Goal: Browse casually: Explore the website without a specific task or goal

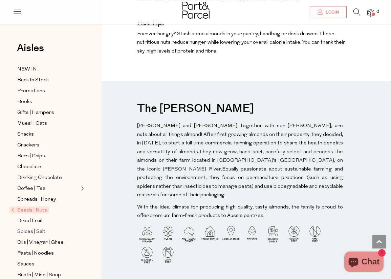
scroll to position [525, 0]
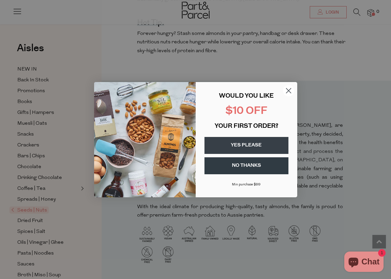
click at [288, 90] on icon "Close dialog" at bounding box center [288, 90] width 5 height 5
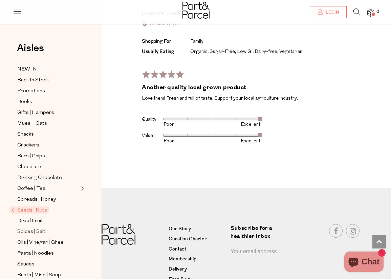
scroll to position [1001, 0]
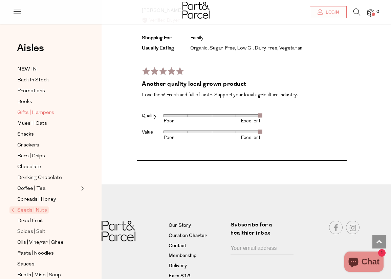
click at [41, 109] on span "Gifts | Hampers" at bounding box center [35, 113] width 37 height 8
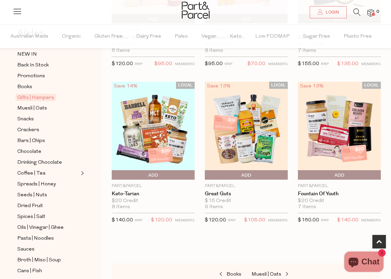
scroll to position [15, 0]
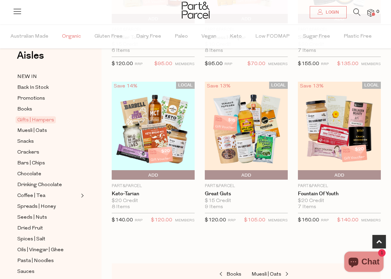
click at [68, 35] on span "Organic" at bounding box center [71, 37] width 19 height 24
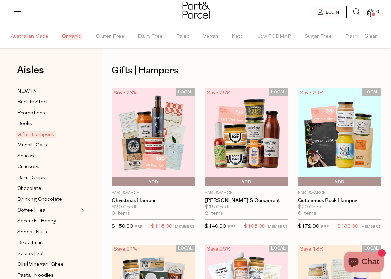
click at [26, 36] on span "Australian Made" at bounding box center [29, 37] width 38 height 24
click at [271, 34] on span "Low FODMAP" at bounding box center [276, 37] width 34 height 24
click at [68, 91] on link "NEW IN" at bounding box center [48, 91] width 62 height 8
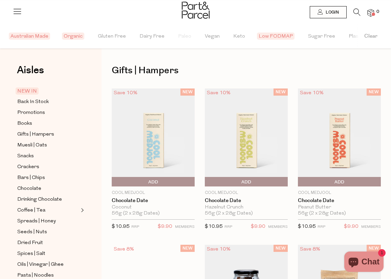
click at [68, 91] on link "NEW IN" at bounding box center [48, 91] width 62 height 8
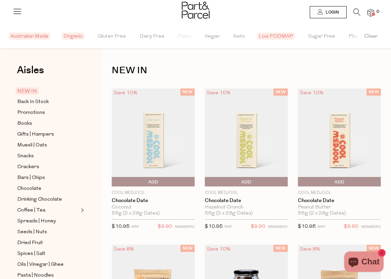
click at [273, 34] on span "Low FODMAP" at bounding box center [276, 35] width 38 height 7
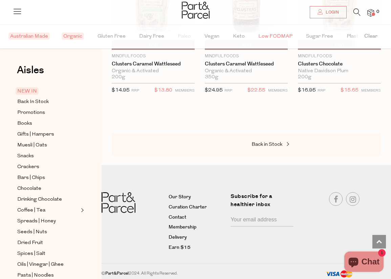
scroll to position [916, 0]
click at [180, 195] on link "Our Story" at bounding box center [197, 197] width 57 height 8
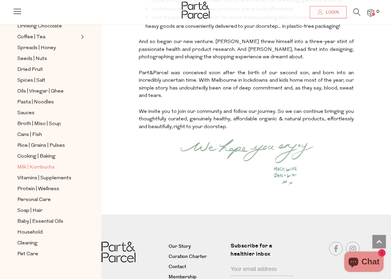
scroll to position [141, 0]
click at [27, 242] on span "Cleaning" at bounding box center [27, 243] width 20 height 8
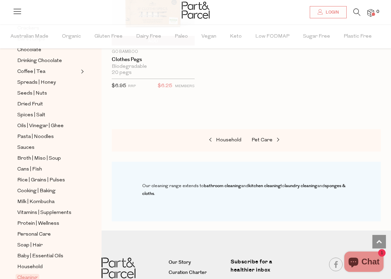
scroll to position [768, 0]
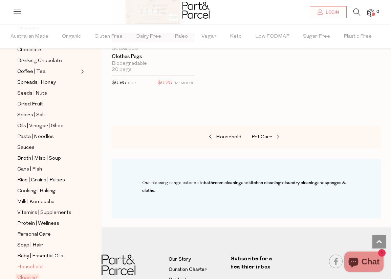
click at [28, 266] on span "Household" at bounding box center [29, 267] width 25 height 8
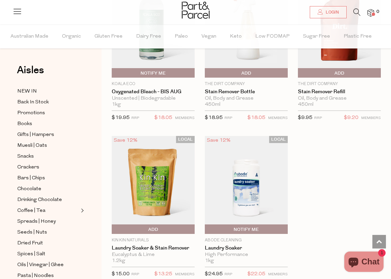
scroll to position [2451, 0]
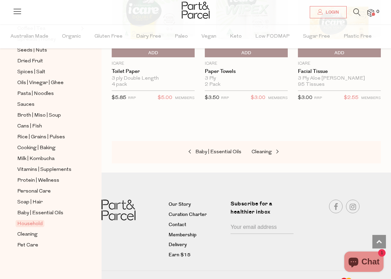
scroll to position [182, 0]
click at [23, 167] on span "Vitamins | Supplements" at bounding box center [44, 169] width 54 height 8
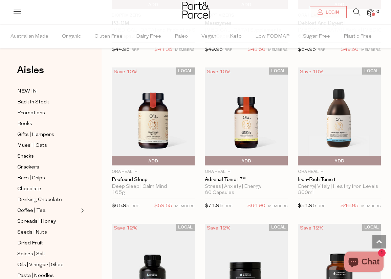
scroll to position [1425, 0]
click at [151, 117] on img at bounding box center [153, 116] width 83 height 98
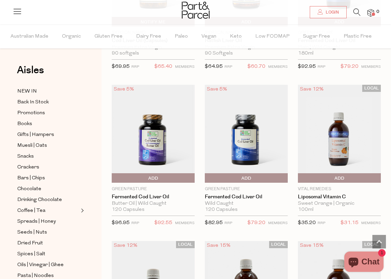
scroll to position [2189, 0]
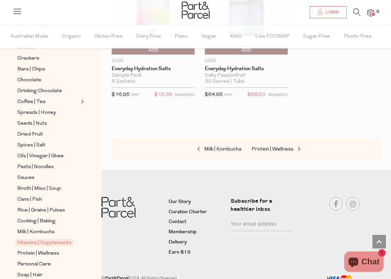
scroll to position [107, 0]
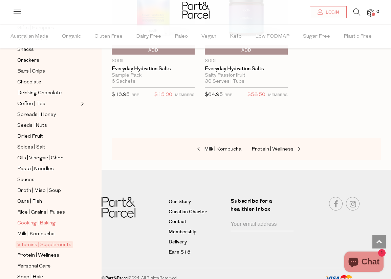
click at [29, 221] on span "Cooking | Baking" at bounding box center [36, 223] width 38 height 8
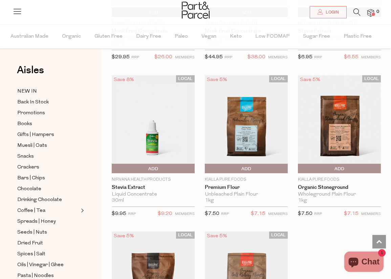
scroll to position [2400, 0]
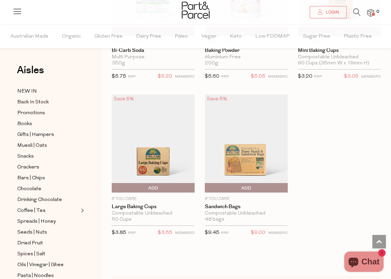
scroll to position [4208, 0]
click at [150, 151] on img at bounding box center [153, 143] width 83 height 98
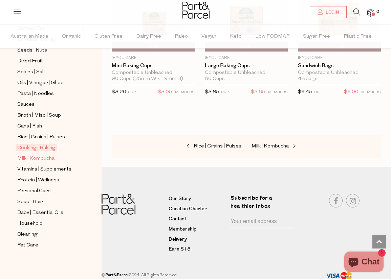
scroll to position [182, 0]
click at [37, 137] on span "Rice | Grains | Pulses" at bounding box center [41, 137] width 48 height 8
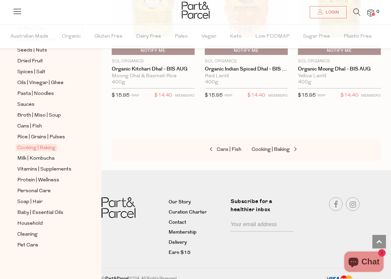
scroll to position [4030, 0]
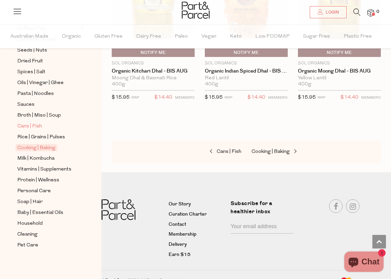
click at [32, 124] on span "Cans | Fish" at bounding box center [29, 126] width 25 height 8
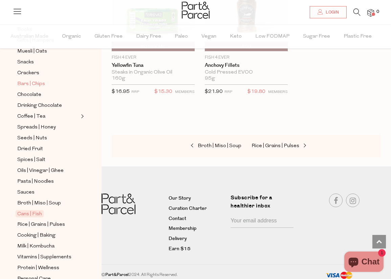
scroll to position [94, 0]
click at [26, 201] on span "Broth | Miso | Soup" at bounding box center [39, 203] width 44 height 8
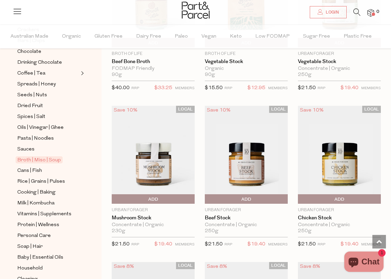
scroll to position [764, 0]
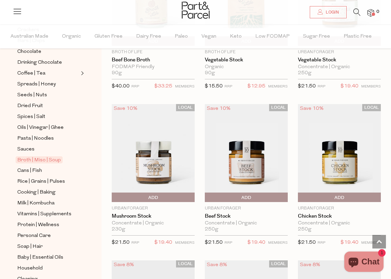
click at [150, 157] on img at bounding box center [153, 153] width 83 height 98
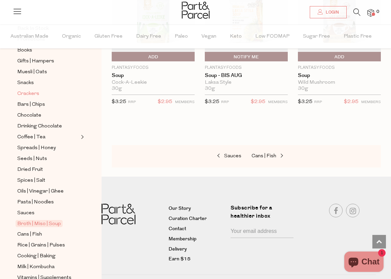
scroll to position [77, 0]
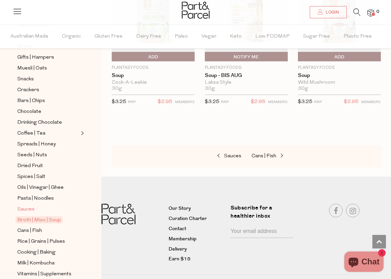
click at [21, 208] on span "Sauces" at bounding box center [25, 209] width 17 height 8
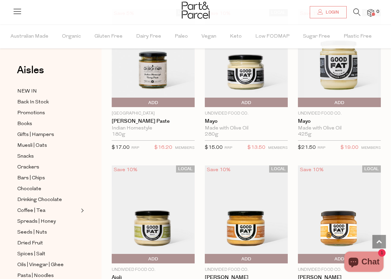
scroll to position [859, 0]
click at [244, 74] on img at bounding box center [246, 58] width 83 height 98
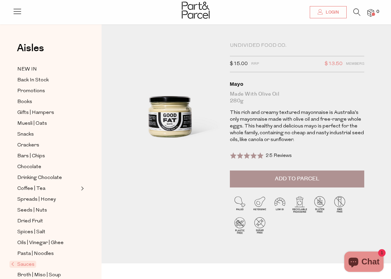
scroll to position [2, 0]
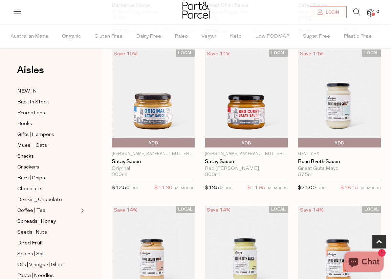
scroll to position [351, 0]
click at [338, 112] on img at bounding box center [339, 98] width 83 height 98
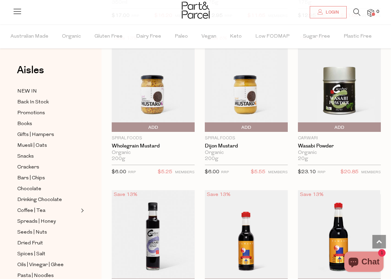
scroll to position [2239, 0]
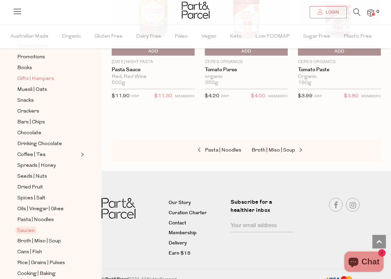
scroll to position [66, 0]
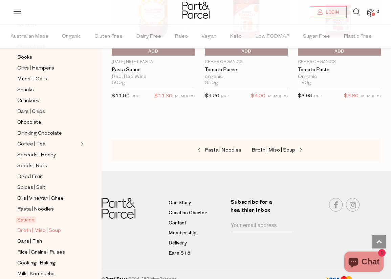
click at [33, 229] on span "Broth | Miso | Soup" at bounding box center [39, 230] width 44 height 8
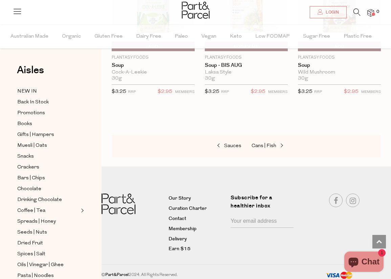
scroll to position [1695, 0]
click at [30, 253] on span "Spices | Salt" at bounding box center [31, 254] width 28 height 8
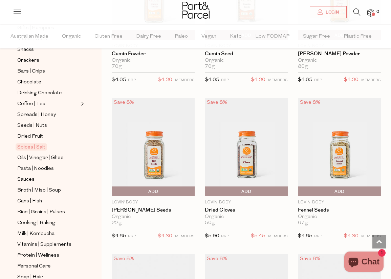
scroll to position [2043, 0]
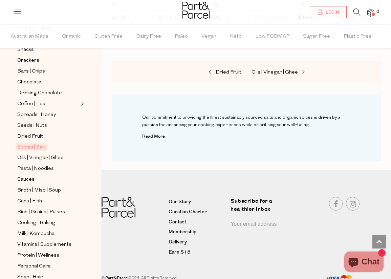
scroll to position [3034, 0]
click at [34, 133] on span "Dried Fruit" at bounding box center [30, 136] width 26 height 8
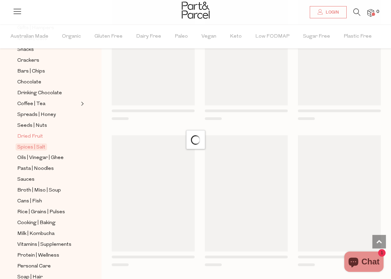
scroll to position [12, 0]
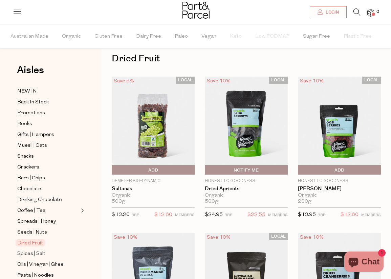
click at [153, 130] on img at bounding box center [153, 125] width 83 height 98
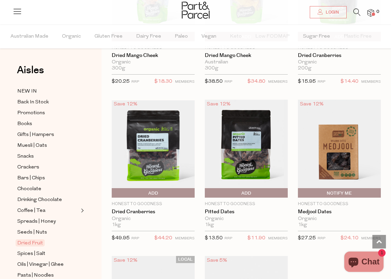
scroll to position [301, 0]
click at [39, 232] on span "Seeds | Nuts" at bounding box center [32, 232] width 30 height 8
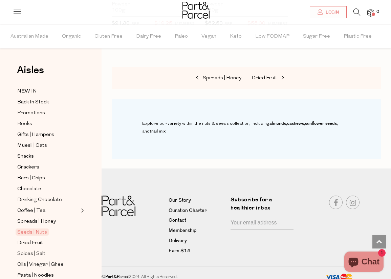
scroll to position [2543, 0]
click at [31, 207] on span "Coffee | Tea" at bounding box center [31, 210] width 28 height 8
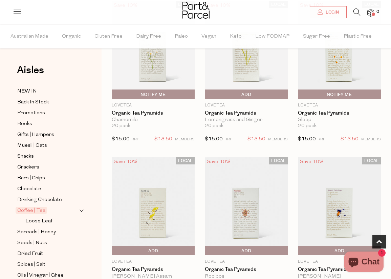
scroll to position [244, 0]
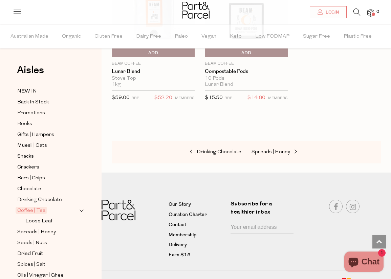
scroll to position [4653, 0]
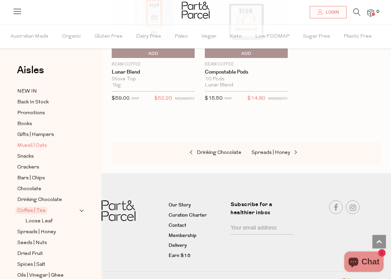
click at [28, 144] on span "Muesli | Oats" at bounding box center [32, 145] width 30 height 8
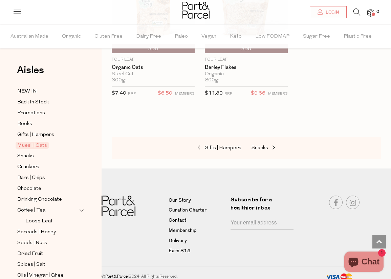
scroll to position [2629, 0]
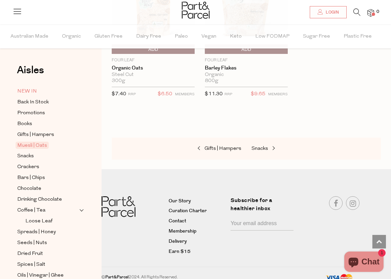
click at [26, 88] on span "NEW IN" at bounding box center [27, 91] width 20 height 8
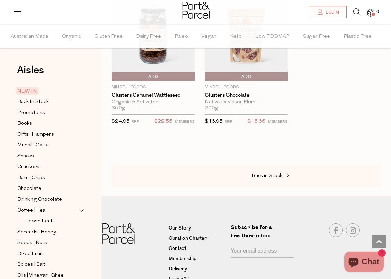
scroll to position [1511, 0]
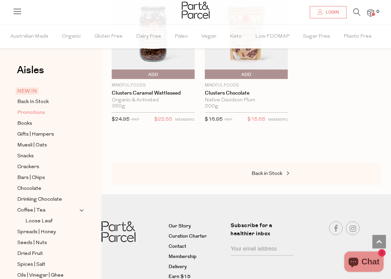
click at [35, 111] on span "Promotions" at bounding box center [31, 113] width 28 height 8
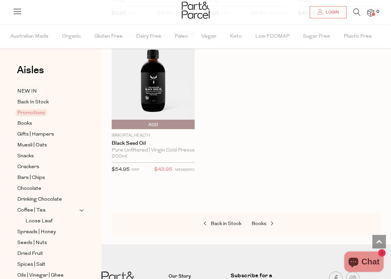
scroll to position [530, 0]
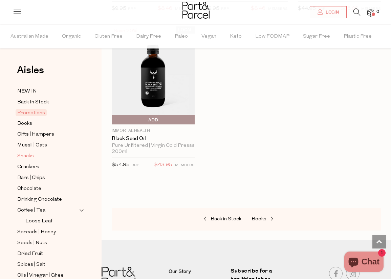
click at [28, 154] on span "Snacks" at bounding box center [25, 156] width 17 height 8
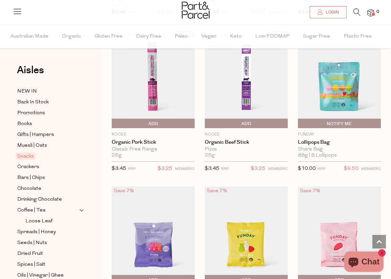
scroll to position [526, 0]
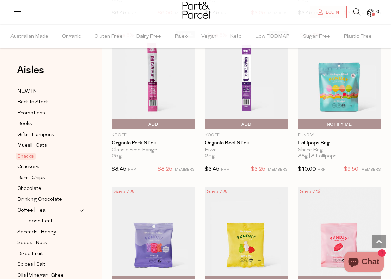
click at [335, 81] on img at bounding box center [339, 80] width 83 height 98
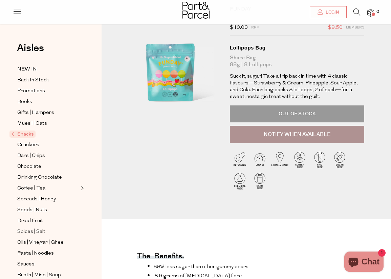
scroll to position [43, 0]
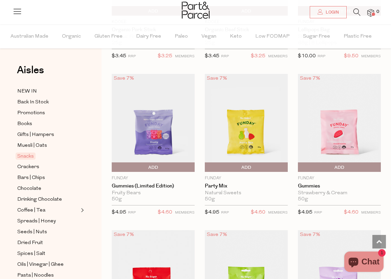
scroll to position [639, 0]
click at [242, 125] on img at bounding box center [246, 122] width 83 height 98
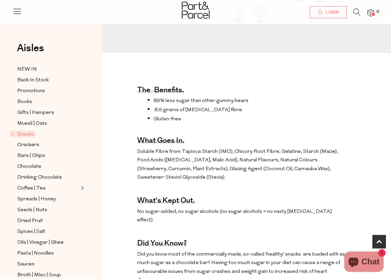
scroll to position [220, 0]
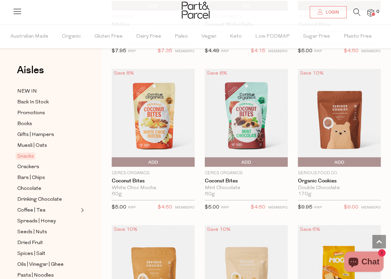
scroll to position [1585, 0]
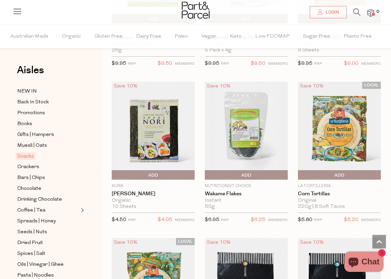
scroll to position [2970, 0]
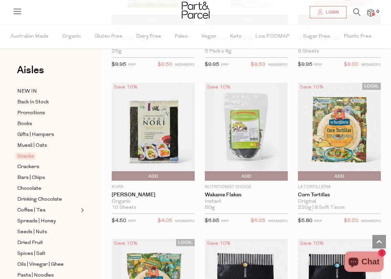
click at [338, 127] on img at bounding box center [339, 132] width 83 height 98
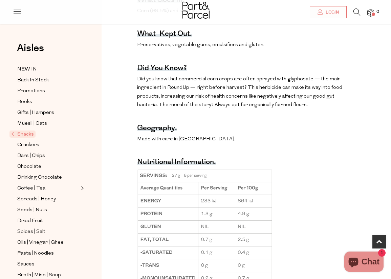
scroll to position [402, 0]
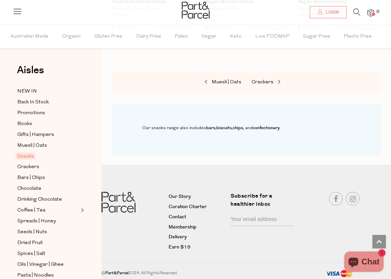
scroll to position [978, 0]
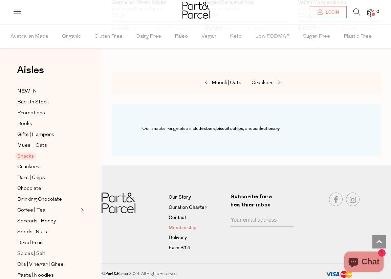
click at [184, 225] on link "Membership" at bounding box center [197, 228] width 57 height 8
